Goal: Task Accomplishment & Management: Use online tool/utility

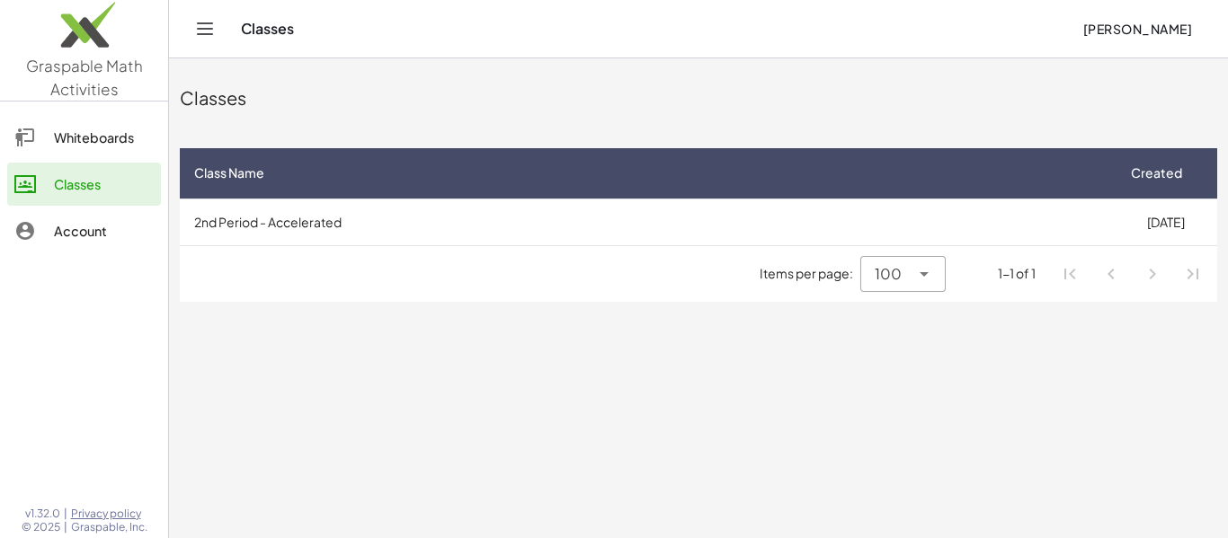
click at [56, 133] on div "Whiteboards" at bounding box center [104, 138] width 100 height 22
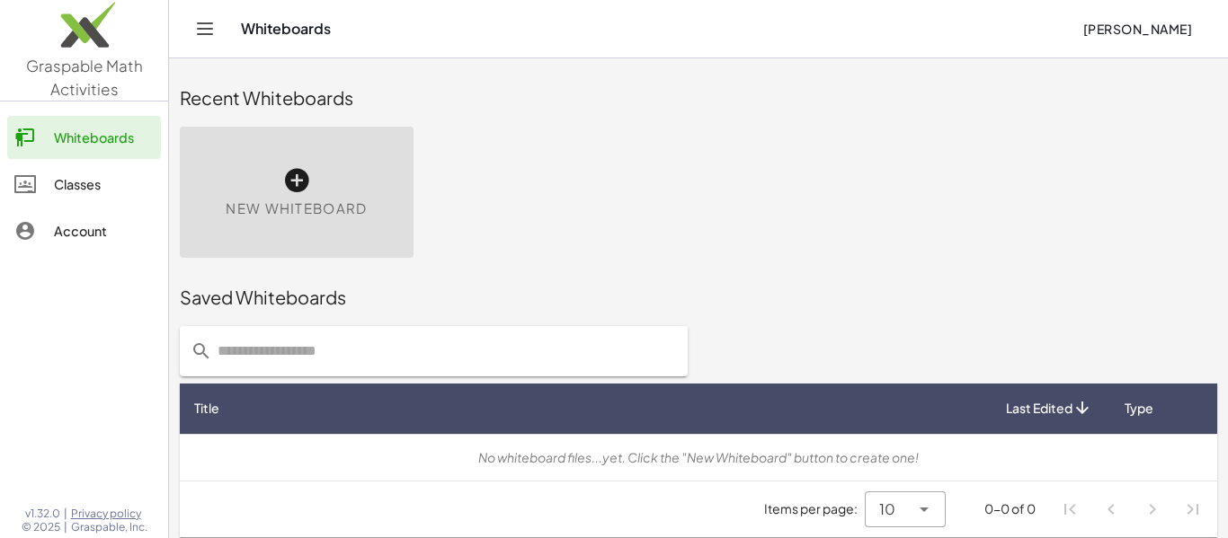
click at [78, 245] on link "Account" at bounding box center [84, 230] width 154 height 43
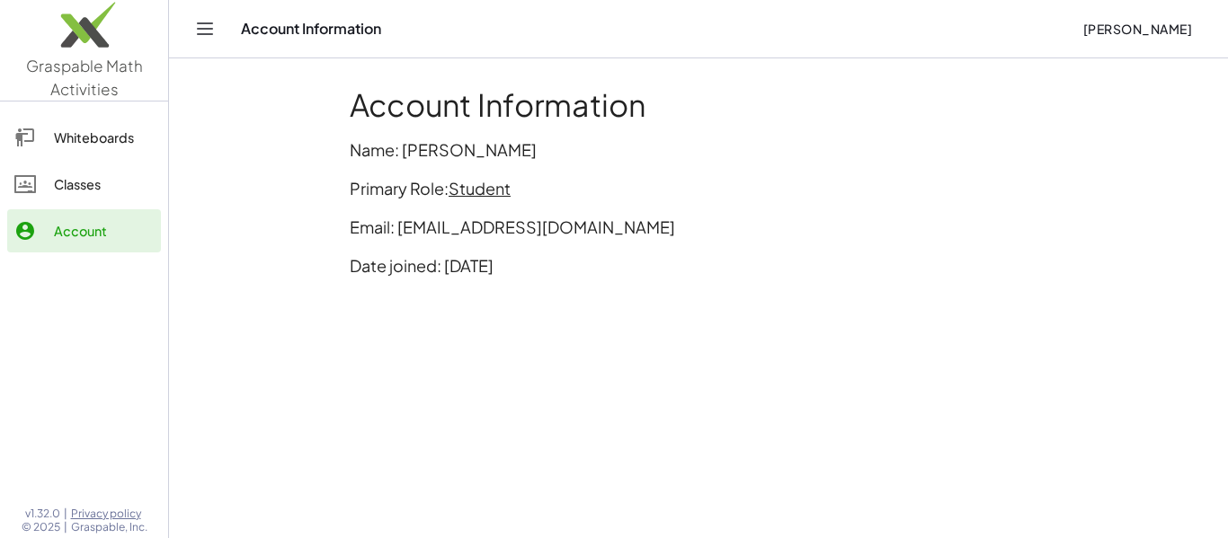
click at [35, 178] on icon at bounding box center [25, 184] width 22 height 22
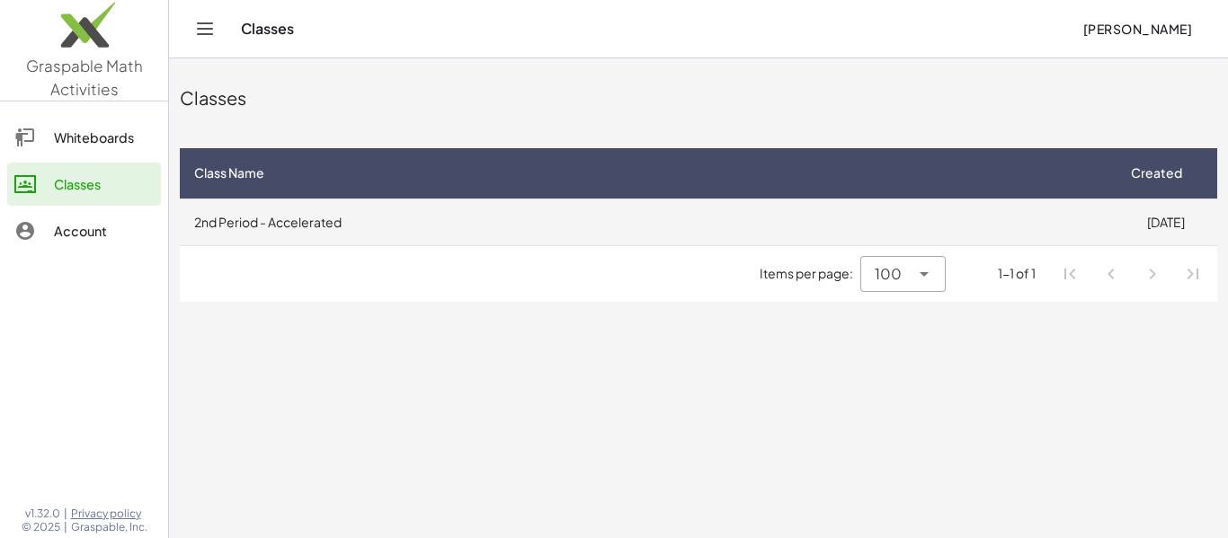
click at [679, 222] on td "2nd Period - Accelerated" at bounding box center [647, 222] width 934 height 47
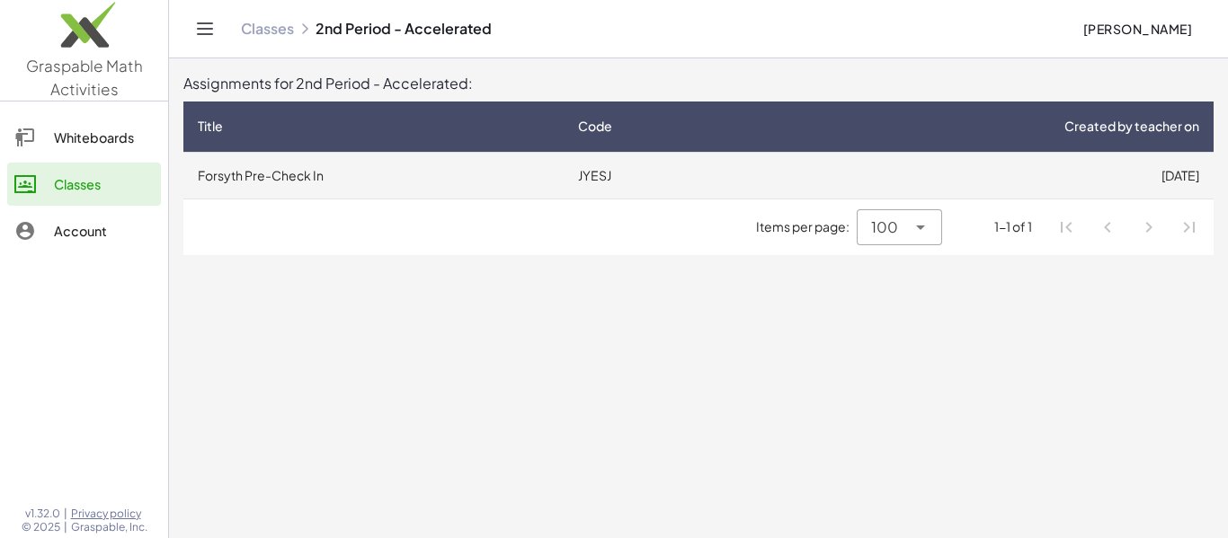
click at [597, 181] on td "JYESJ" at bounding box center [664, 175] width 201 height 47
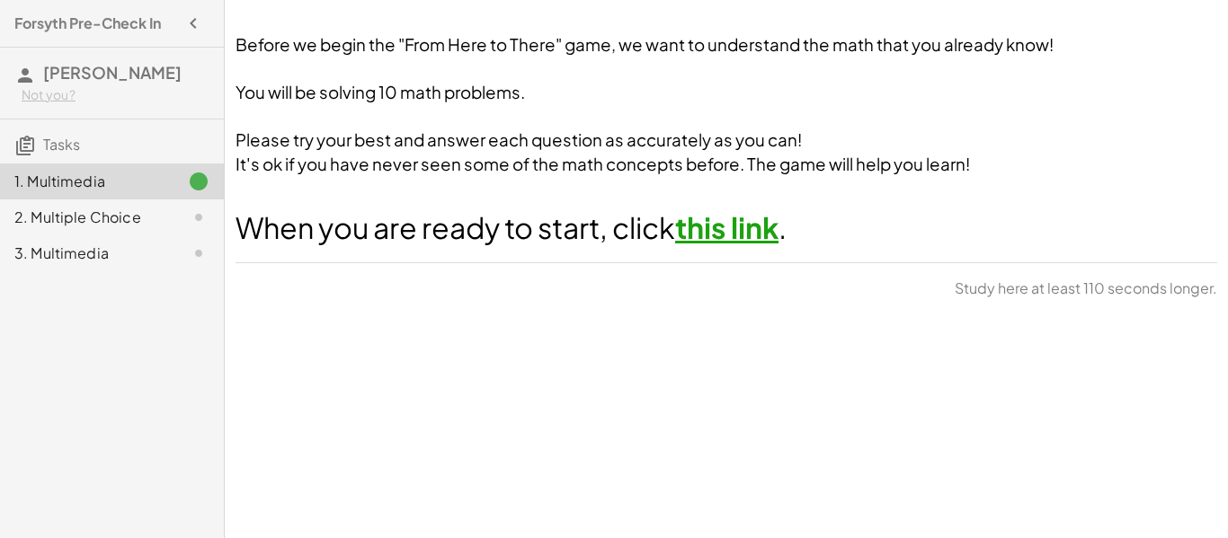
click at [733, 235] on link "this link" at bounding box center [726, 227] width 103 height 36
click at [69, 71] on span "[PERSON_NAME]" at bounding box center [112, 72] width 138 height 21
click at [152, 22] on h4 "Forsyth Pre-Check In" at bounding box center [87, 24] width 147 height 22
click at [188, 29] on icon "button" at bounding box center [193, 24] width 22 height 22
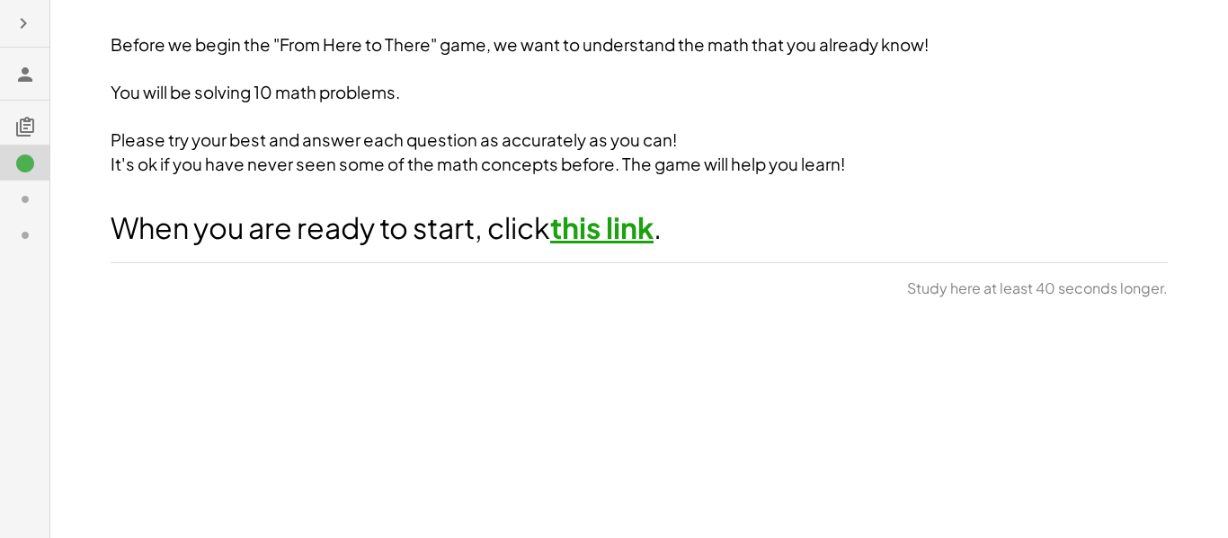
click at [15, 24] on icon "button" at bounding box center [24, 24] width 22 height 22
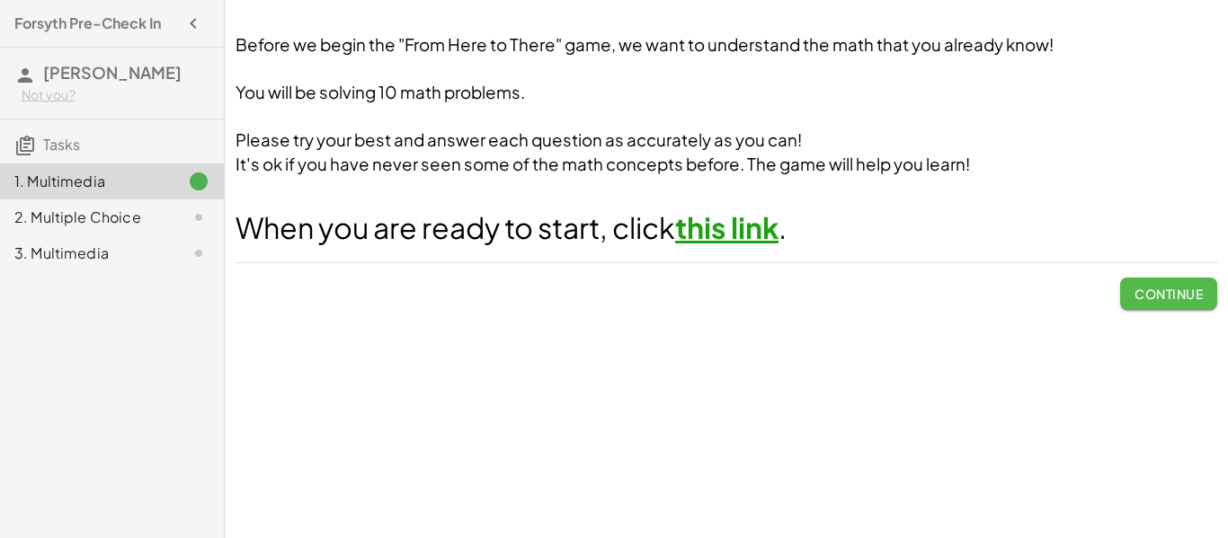
click at [1163, 292] on span "Continue" at bounding box center [1168, 294] width 68 height 16
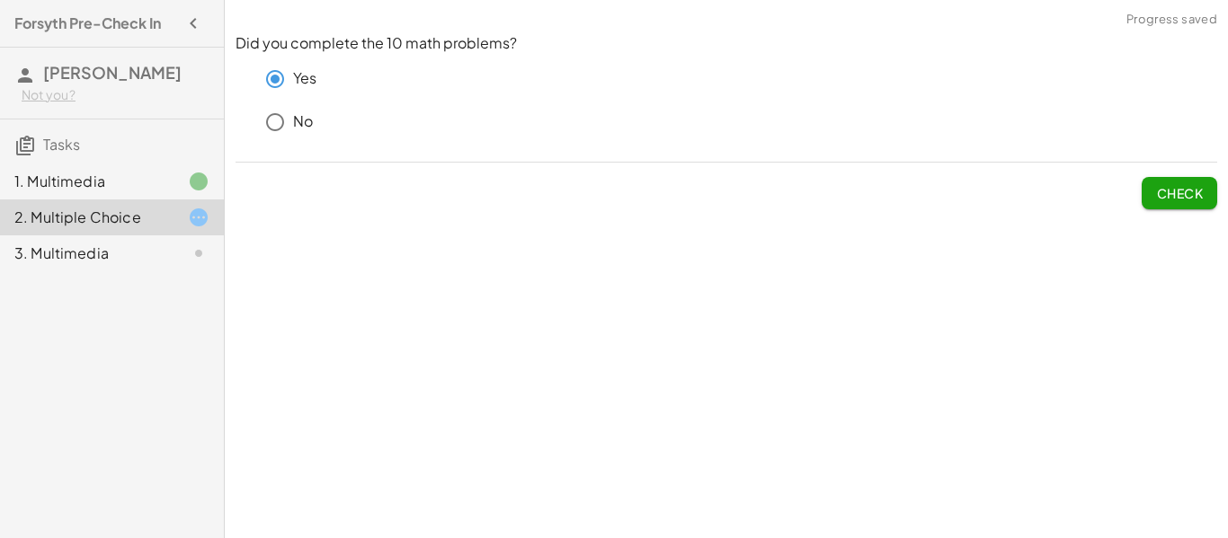
click at [1163, 173] on span "Check" at bounding box center [1178, 186] width 75 height 47
click at [1163, 177] on button "Check" at bounding box center [1178, 193] width 75 height 32
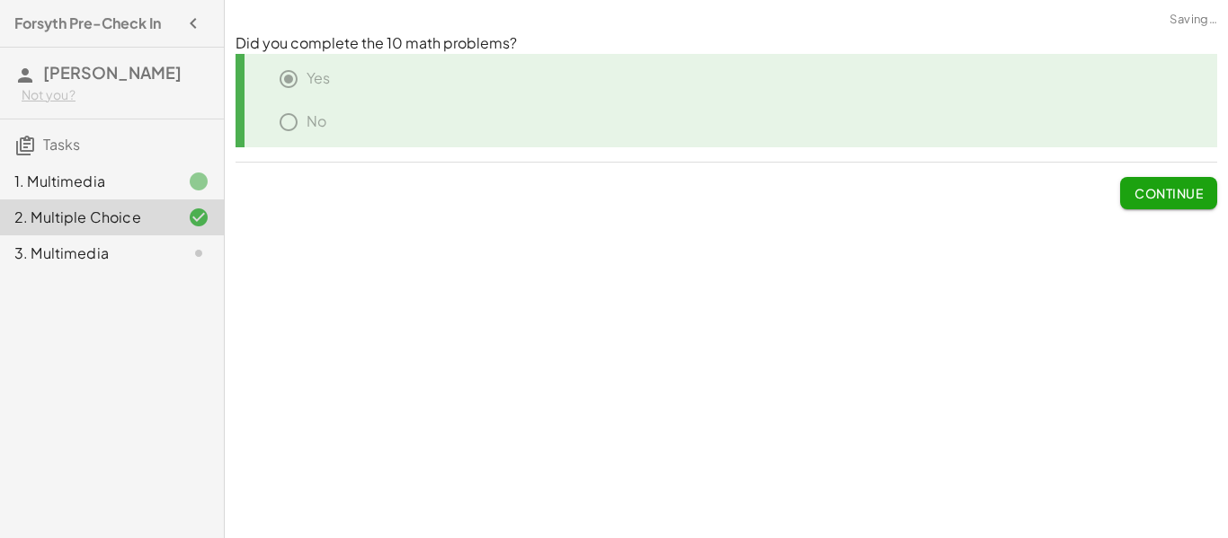
click at [1159, 182] on button "Continue" at bounding box center [1168, 193] width 97 height 32
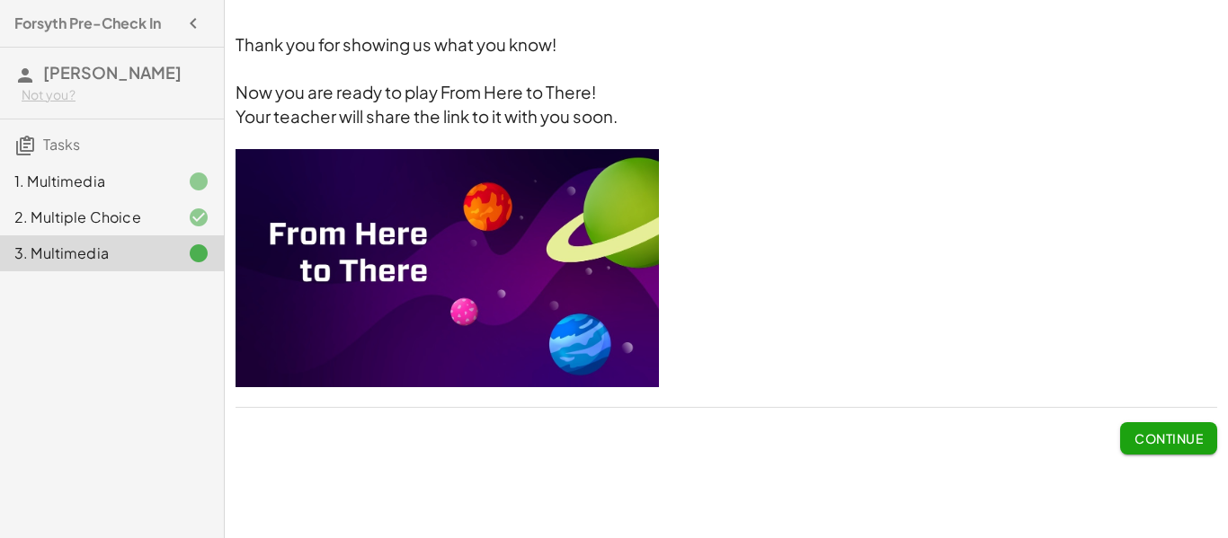
click at [1168, 454] on button "Continue" at bounding box center [1168, 438] width 97 height 32
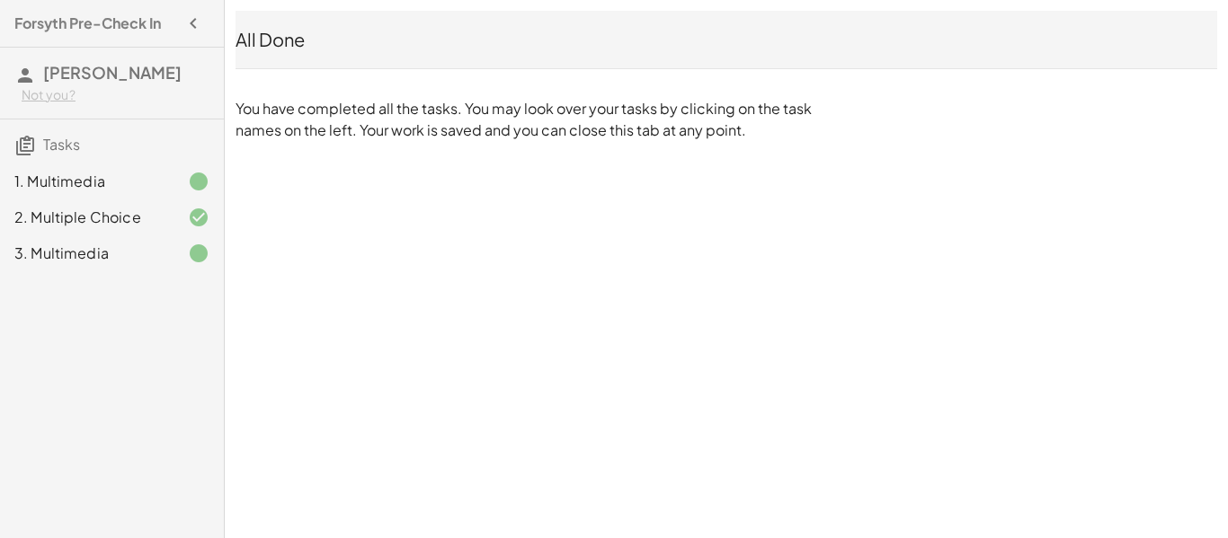
click at [173, 24] on div "Forsyth Pre-Check In" at bounding box center [111, 23] width 209 height 32
click at [187, 20] on icon "button" at bounding box center [193, 24] width 22 height 22
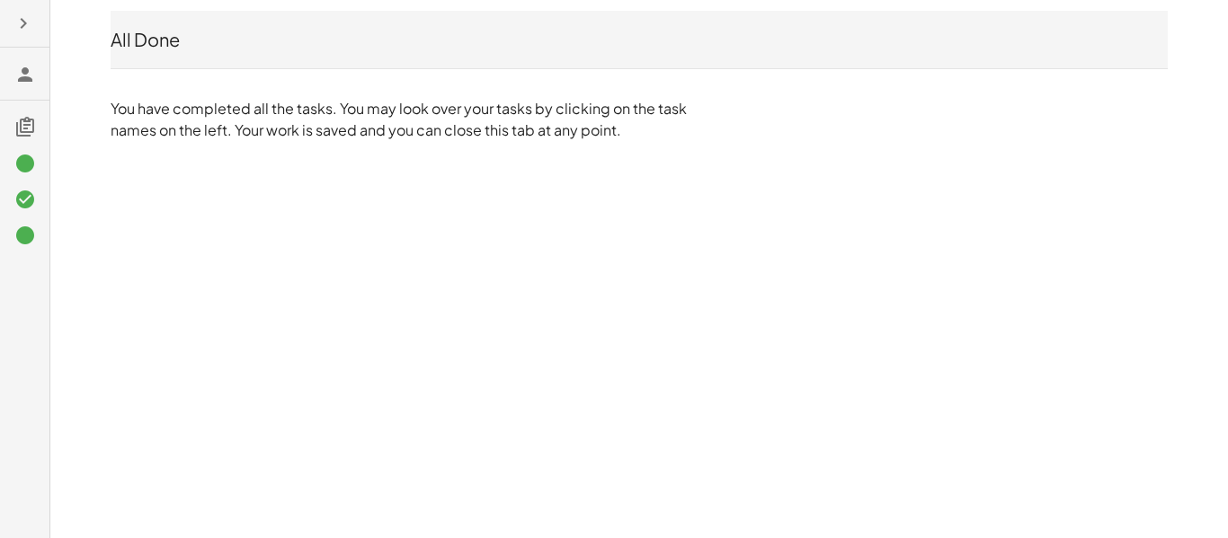
click at [10, 75] on h3 at bounding box center [24, 74] width 49 height 52
click at [25, 132] on icon at bounding box center [25, 127] width 22 height 22
click at [31, 129] on icon at bounding box center [25, 127] width 22 height 22
click at [25, 25] on icon "button" at bounding box center [24, 24] width 22 height 22
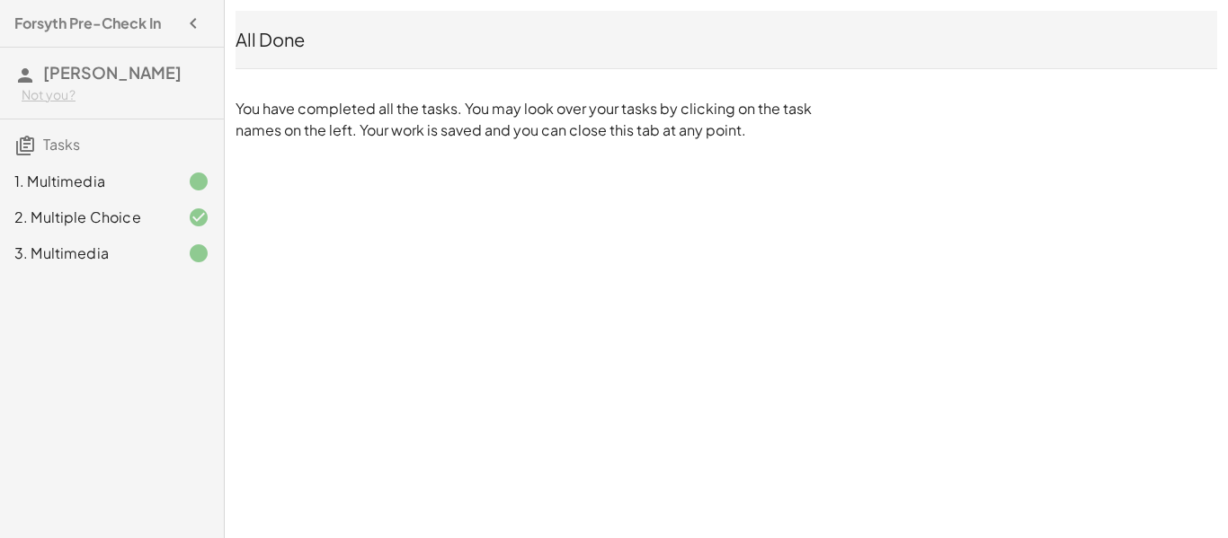
click at [108, 172] on div "1. Multimedia" at bounding box center [86, 182] width 145 height 22
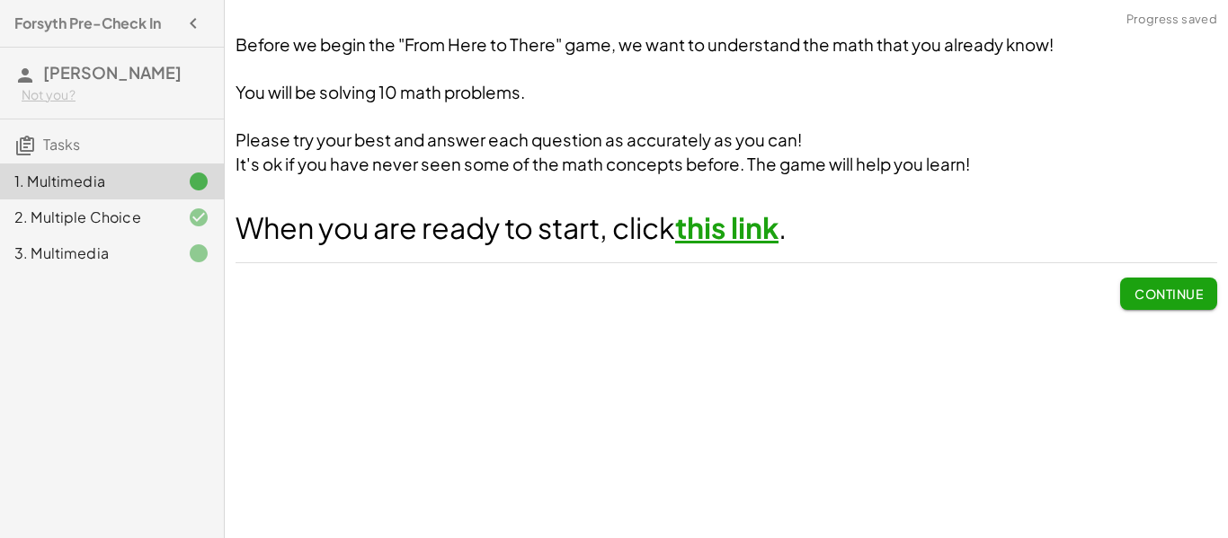
click at [108, 207] on div "2. Multiple Choice" at bounding box center [86, 218] width 145 height 22
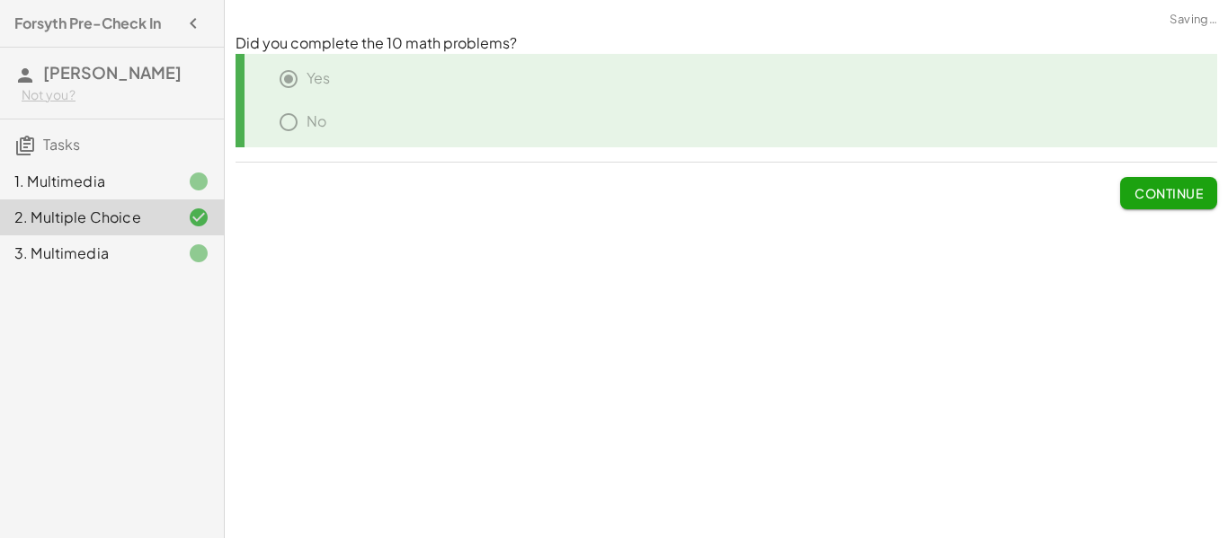
click at [111, 239] on div "3. Multimedia" at bounding box center [112, 253] width 224 height 36
